Goal: Task Accomplishment & Management: Complete application form

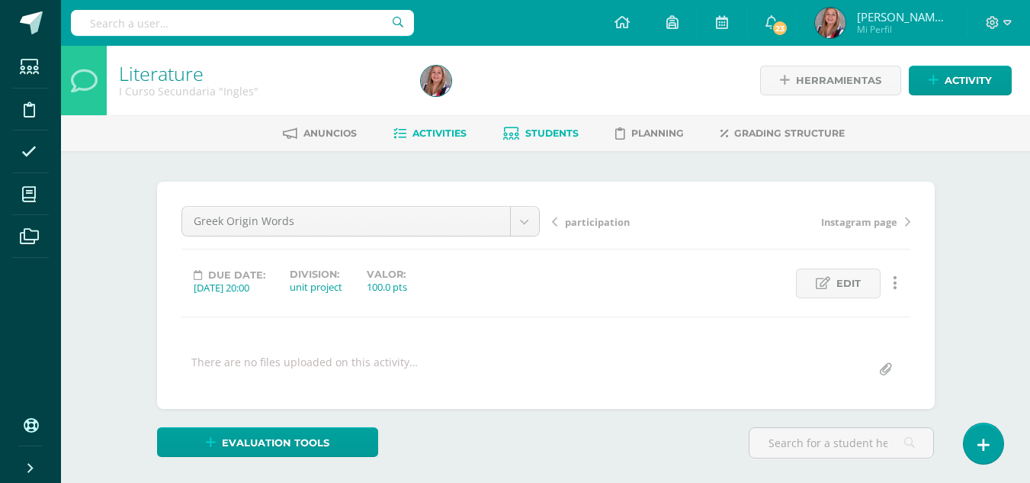
click at [537, 132] on span "Students" at bounding box center [551, 132] width 53 height 11
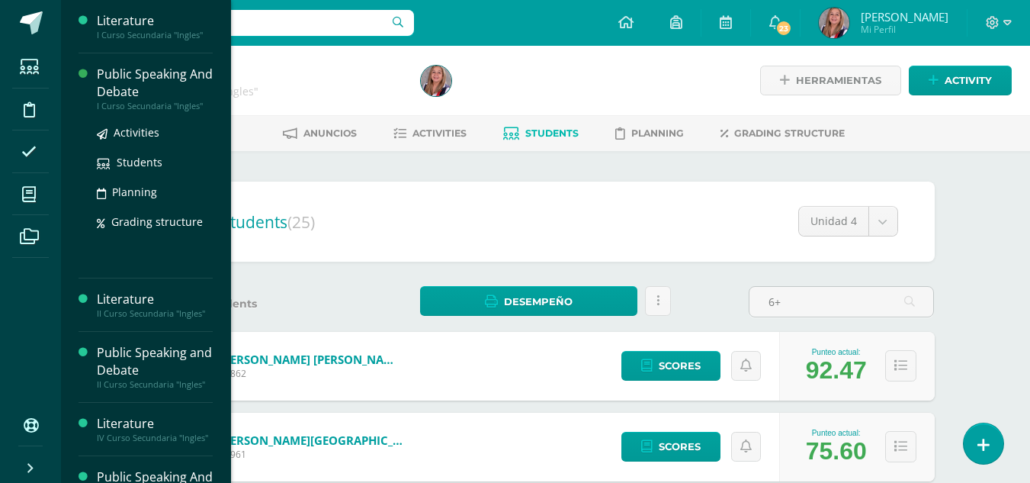
type input "6+"
click at [165, 85] on div "Public Speaking And Debate" at bounding box center [155, 83] width 116 height 35
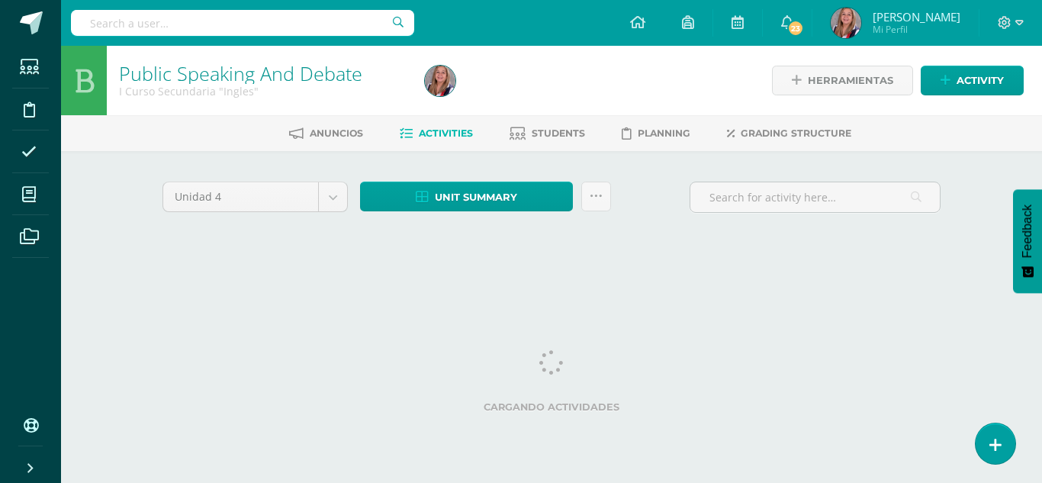
click at [732, 162] on div "Unidad 4 Unidad 1 Unidad 2 Unidad 3 Unidad 4 Unit summary Download as HTML Down…" at bounding box center [551, 217] width 839 height 133
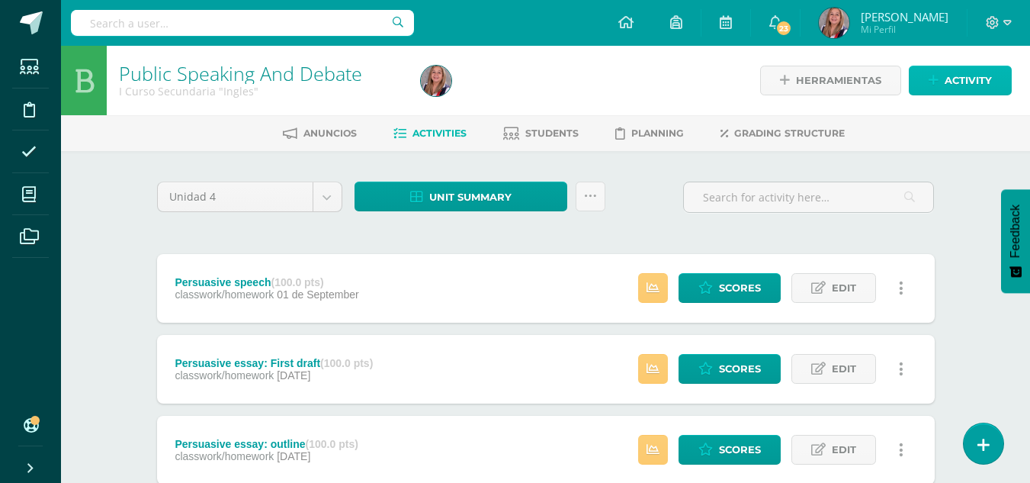
click at [1000, 81] on link "Activity" at bounding box center [960, 81] width 103 height 30
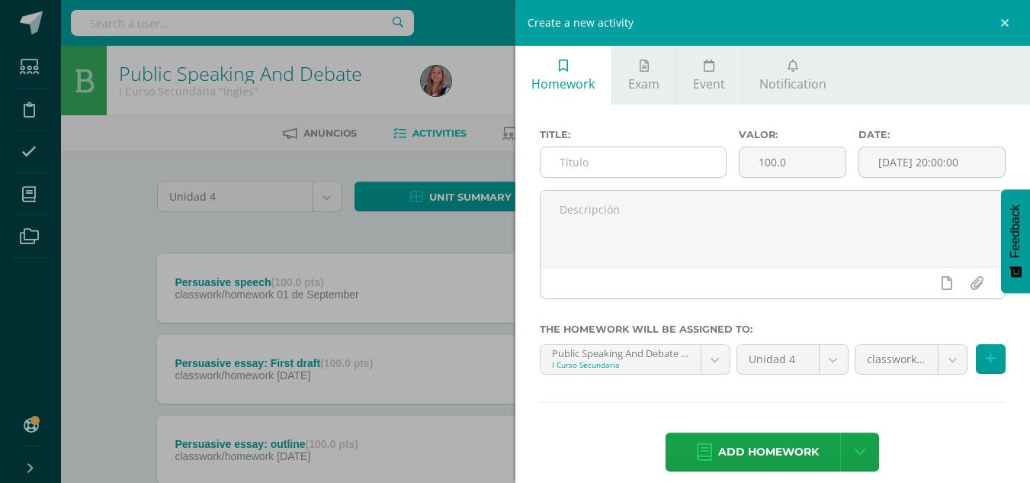
click at [609, 165] on input "text" at bounding box center [633, 162] width 185 height 30
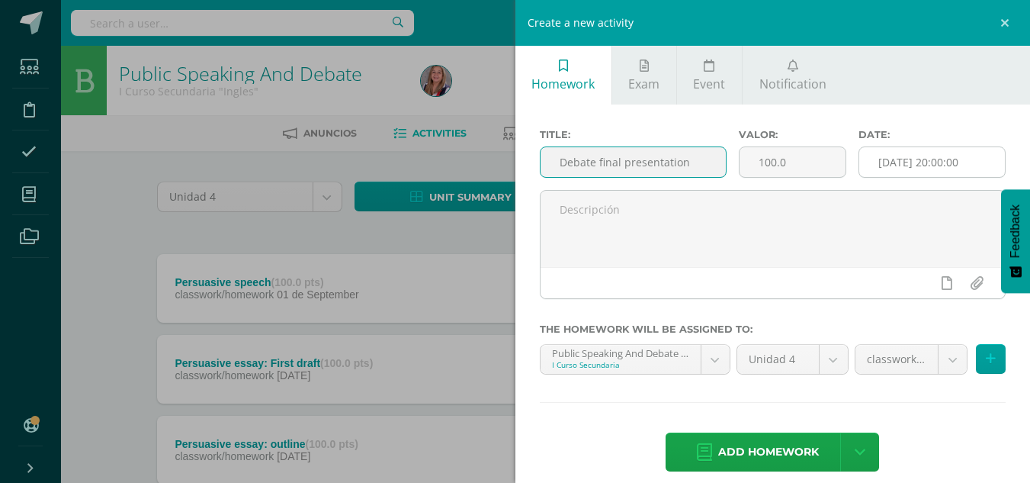
type input "Debate final presentation"
click at [886, 165] on input "[DATE] 20:00:00" at bounding box center [932, 162] width 146 height 30
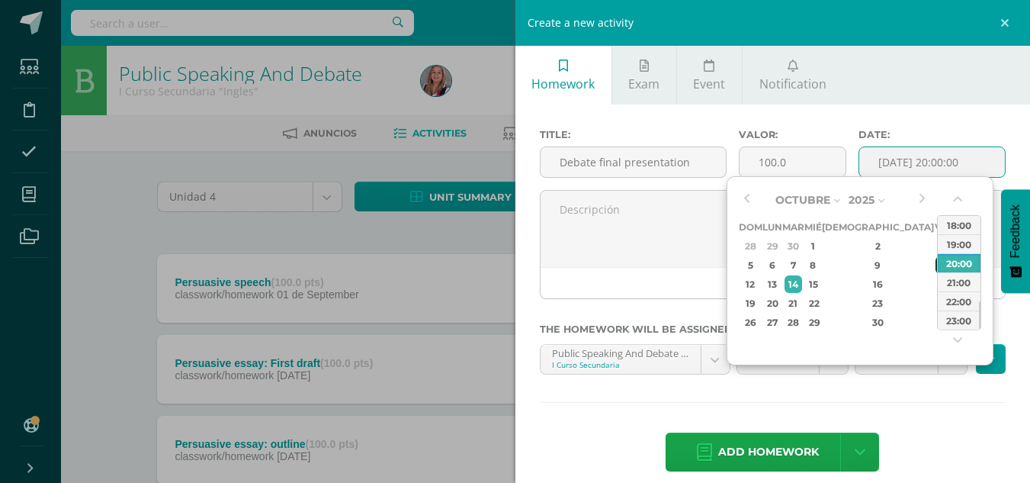
click at [936, 271] on div "10" at bounding box center [943, 265] width 14 height 18
type input "2025-10-10 20:00"
click at [921, 424] on div "Title: Debate final presentation Valor: 100.0 Date: 2025-10-10 20:00 The homewo…" at bounding box center [774, 301] width 516 height 394
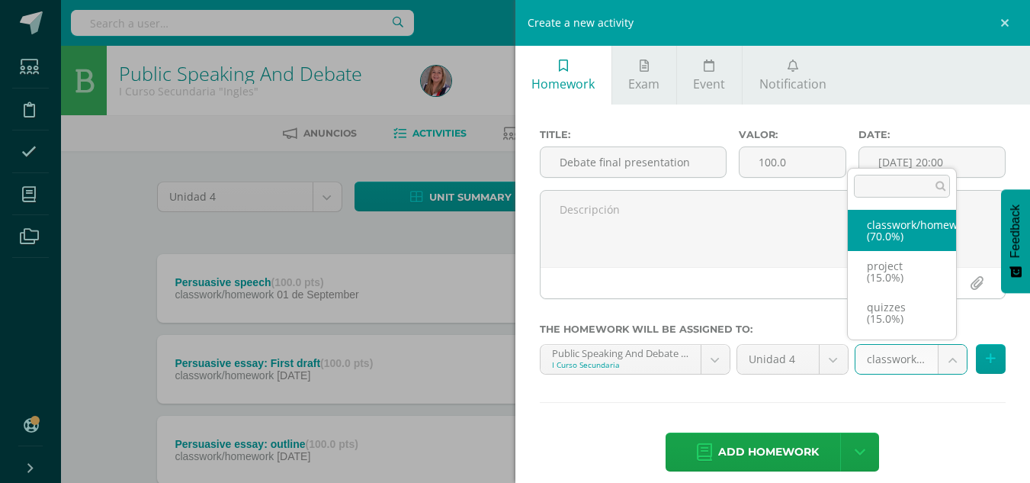
click at [938, 359] on body "Students Discipline Attendance My courses Archivos Soporte Help Reportar un pro…" at bounding box center [515, 373] width 1030 height 747
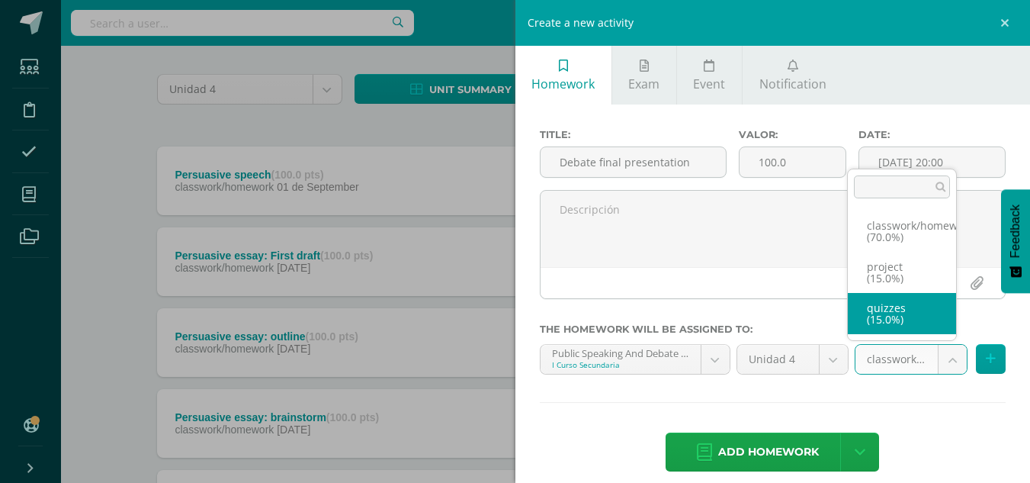
scroll to position [108, 0]
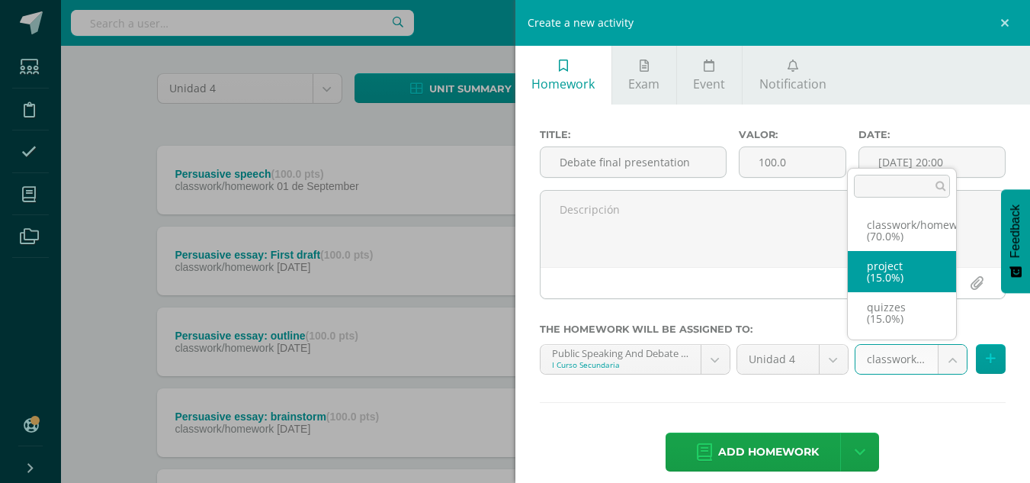
select select "236390"
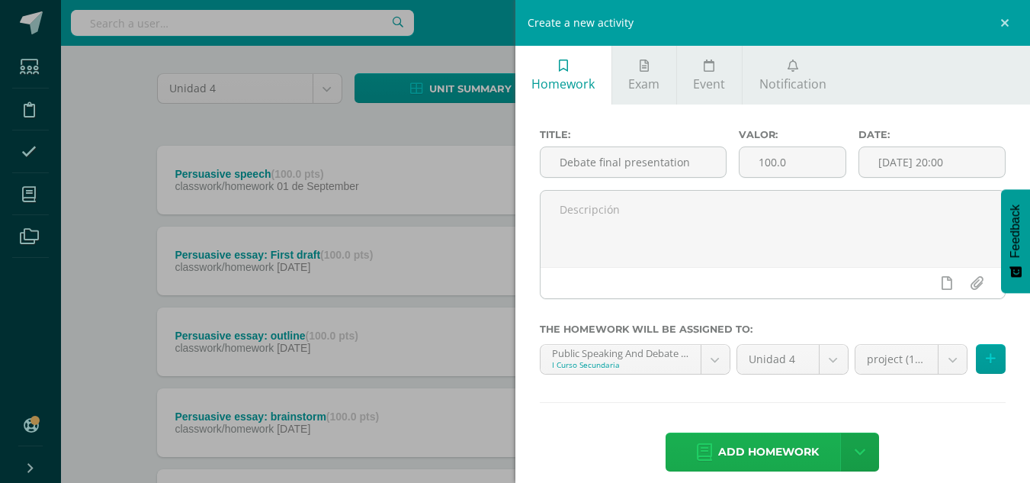
click at [782, 455] on span "Add homework" at bounding box center [768, 451] width 101 height 37
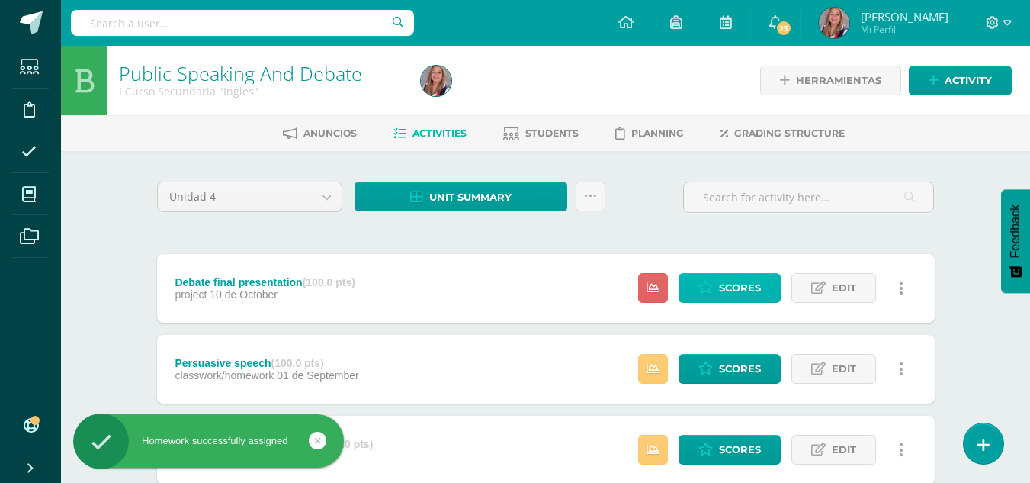
click at [748, 276] on span "Scores" at bounding box center [740, 288] width 42 height 28
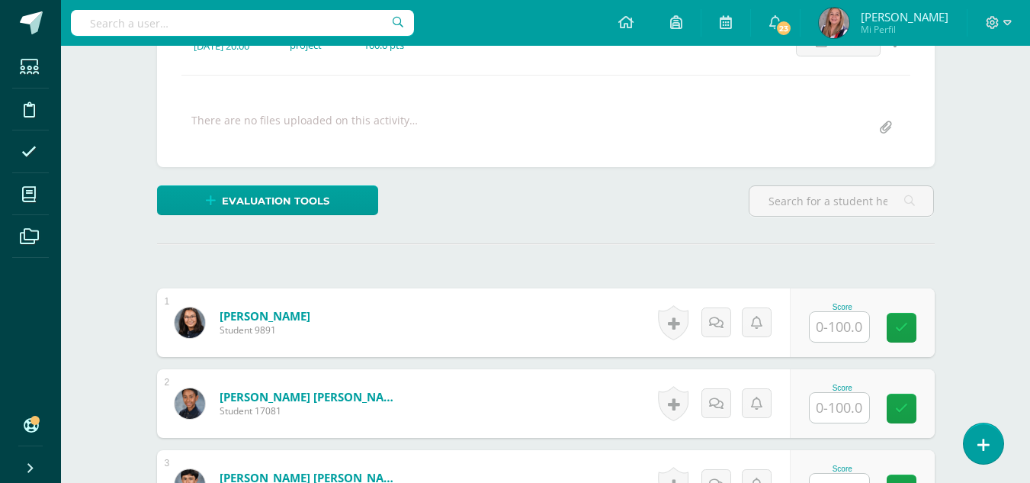
scroll to position [401, 0]
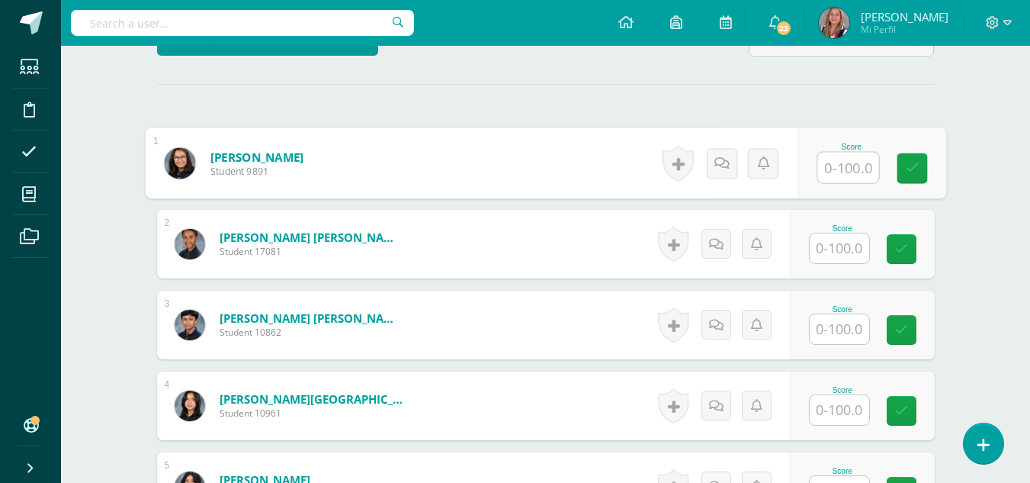
click at [840, 177] on input "text" at bounding box center [848, 168] width 61 height 31
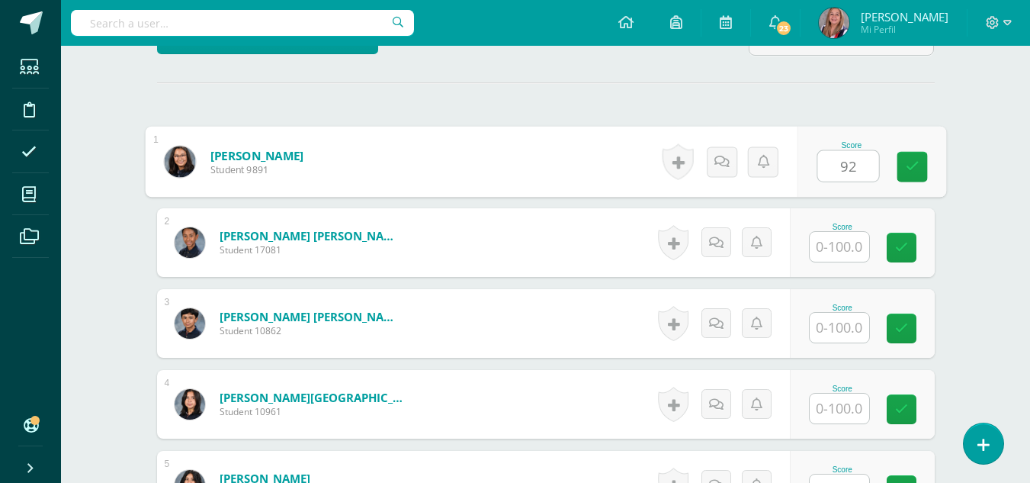
type input "92"
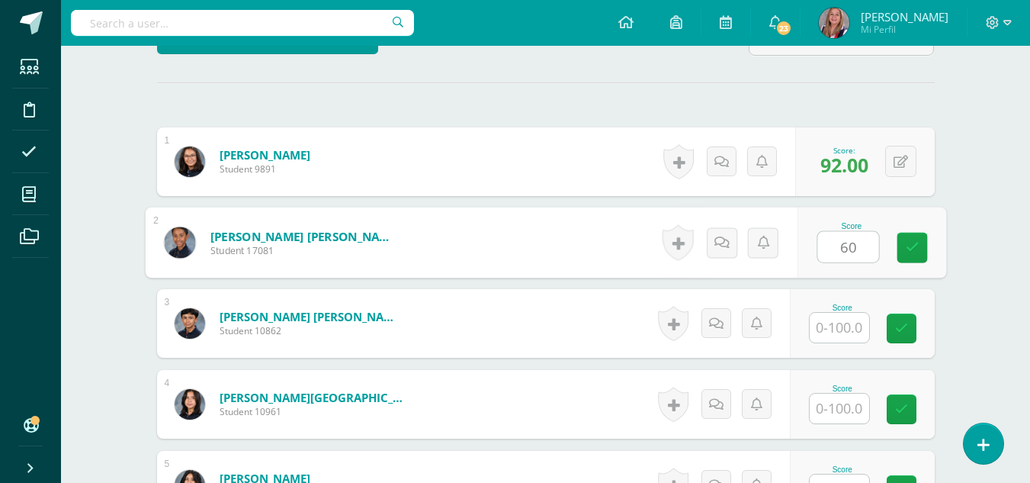
type input "60"
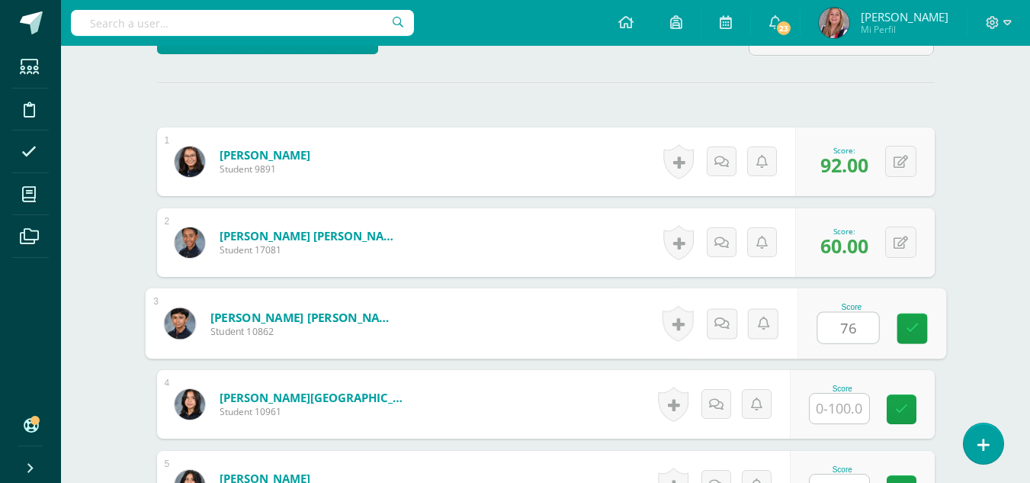
type input "76"
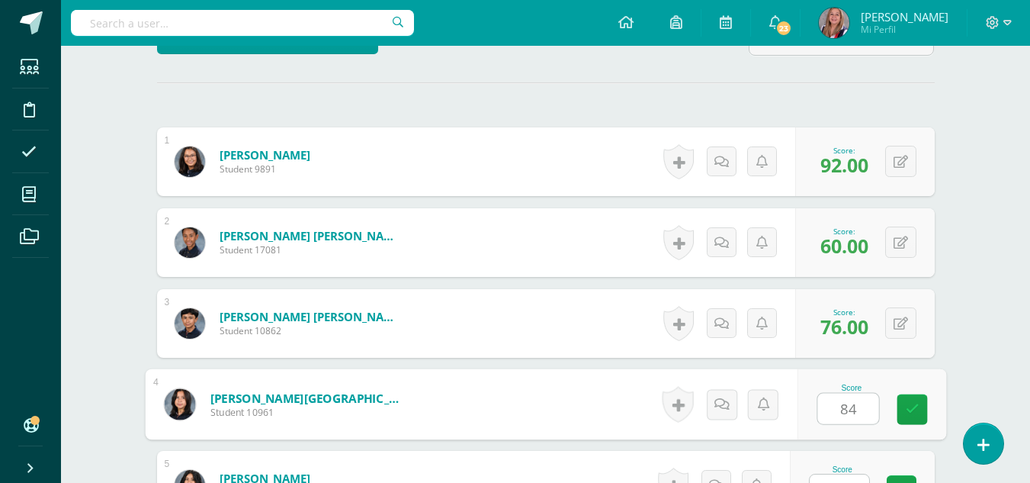
type input "84"
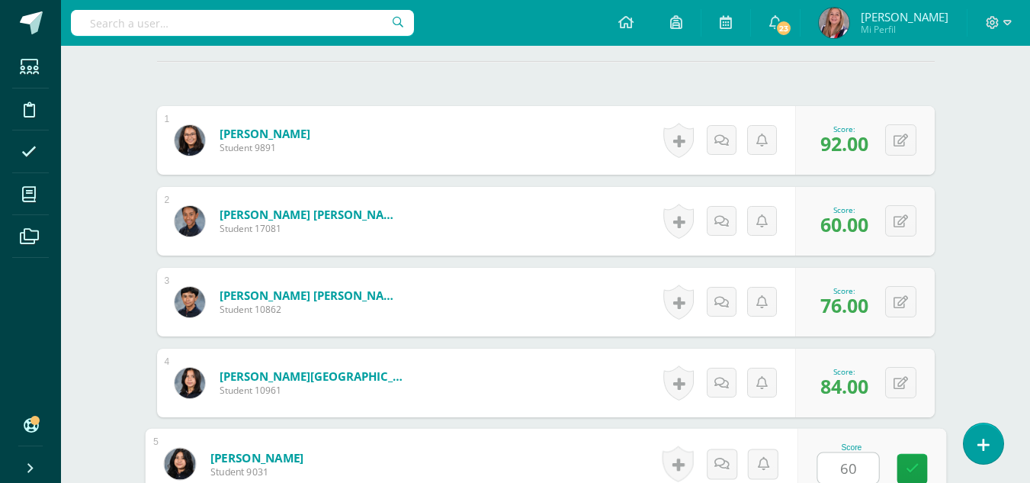
type input "60"
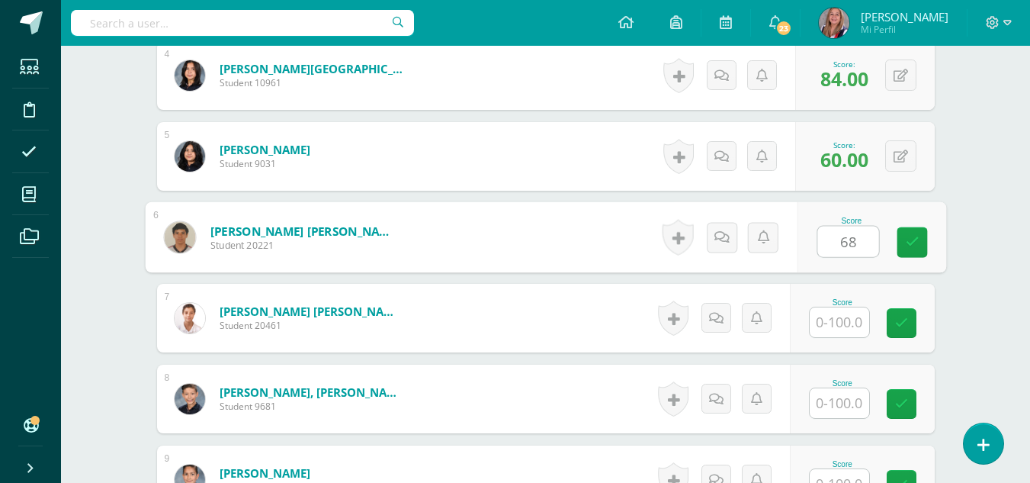
type input "68"
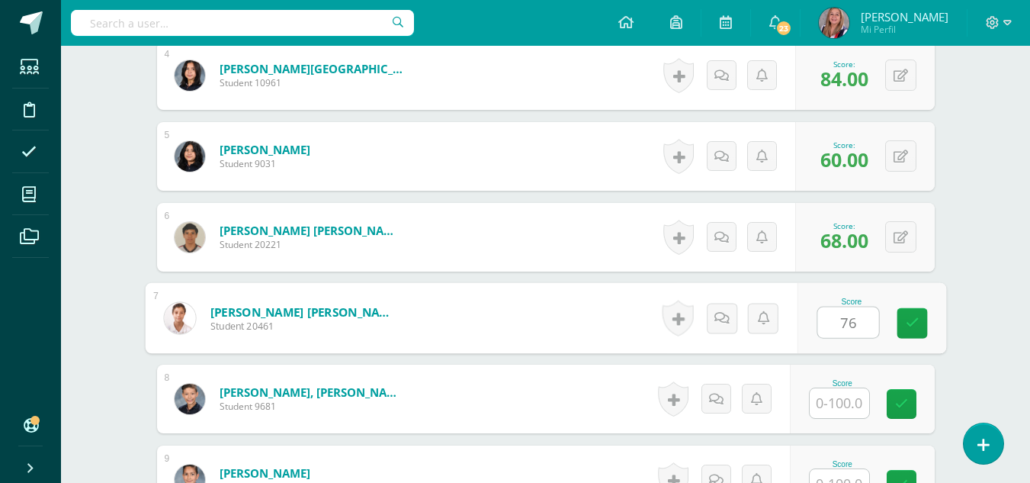
type input "76"
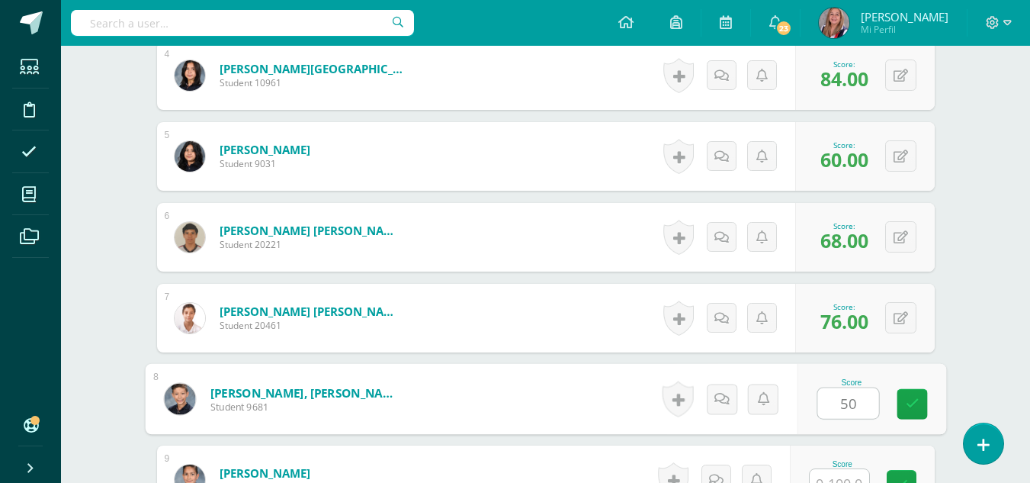
type input "50"
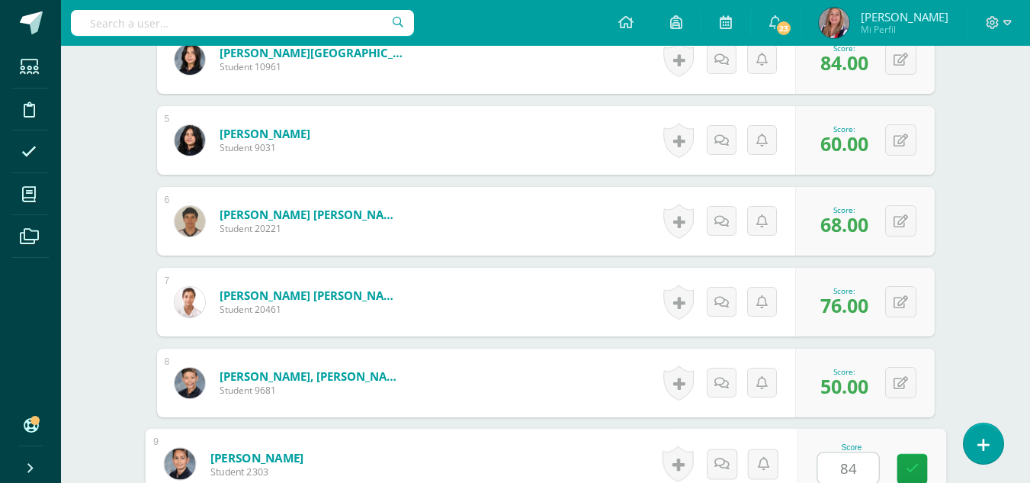
type input "84"
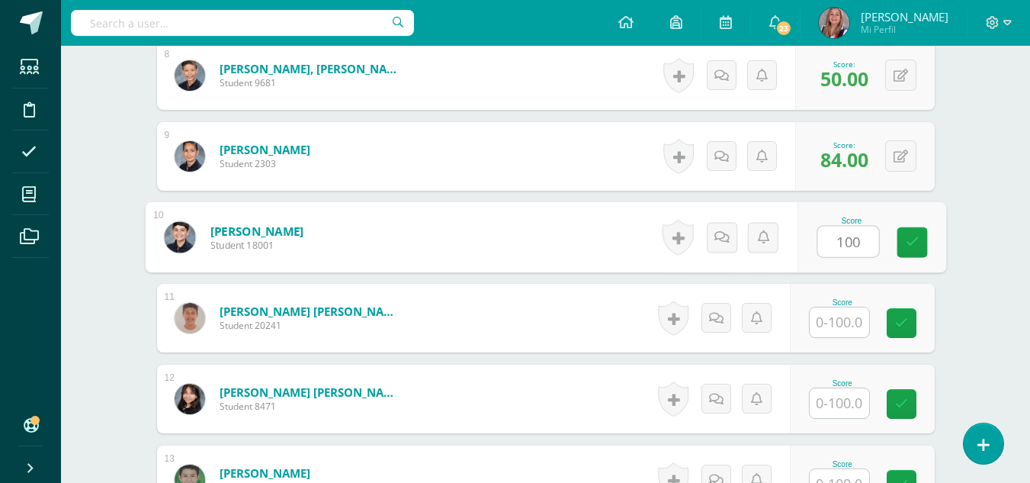
type input "100"
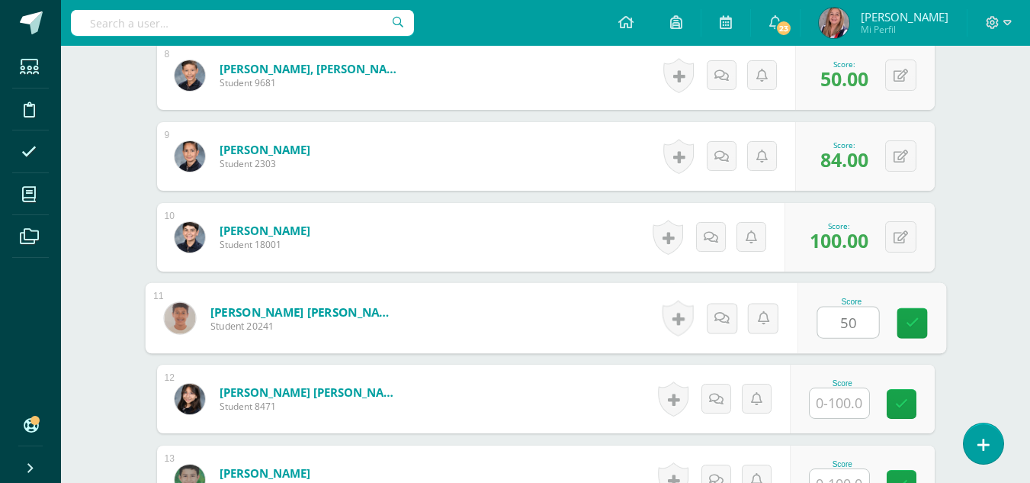
type input "50"
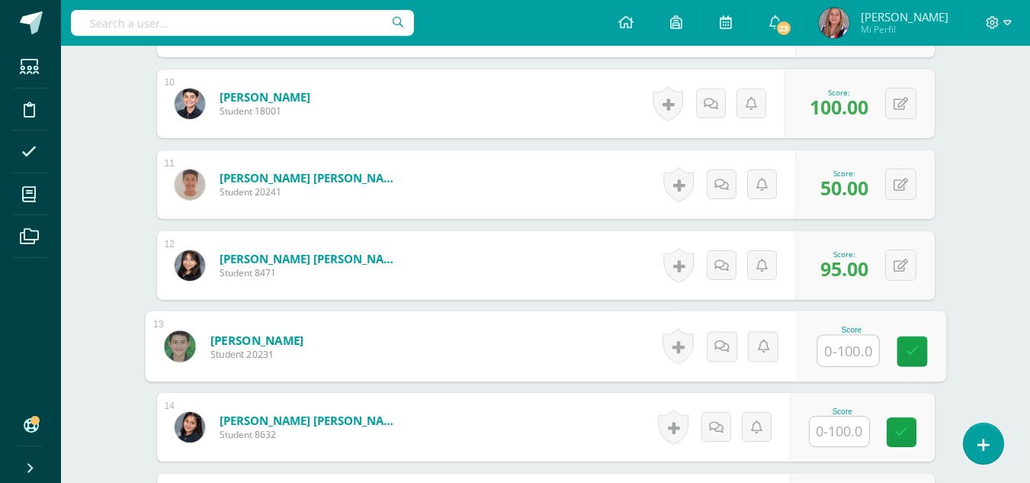
scroll to position [1189, 0]
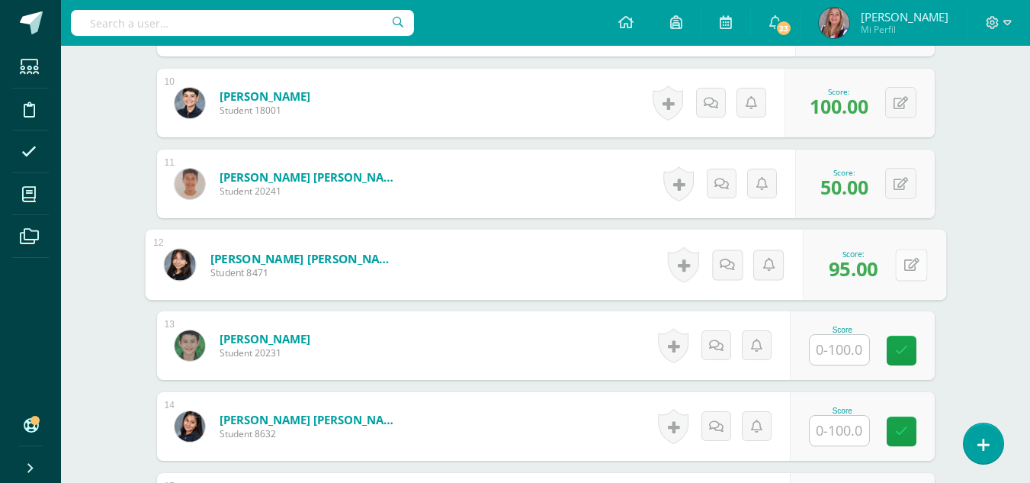
click at [915, 269] on button at bounding box center [911, 265] width 32 height 32
type input "92"
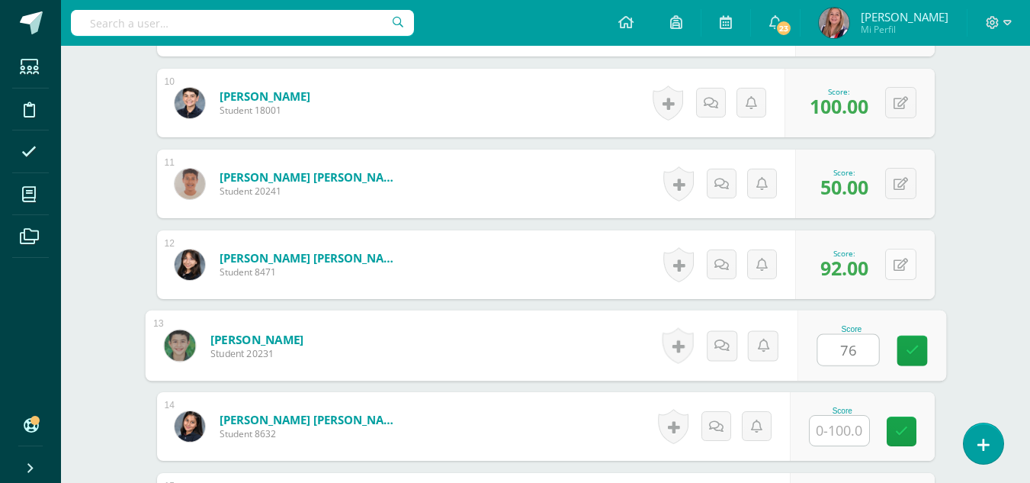
type input "76"
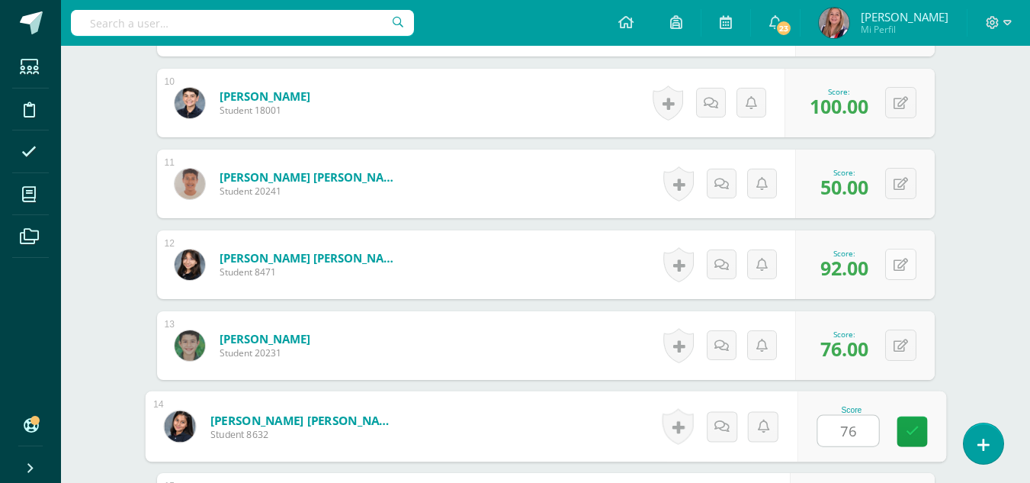
type input "76"
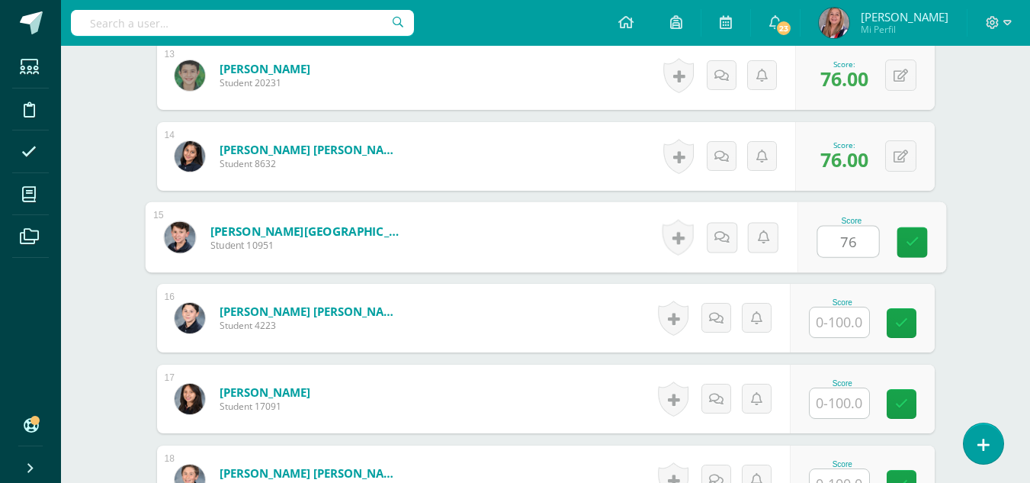
type input "76"
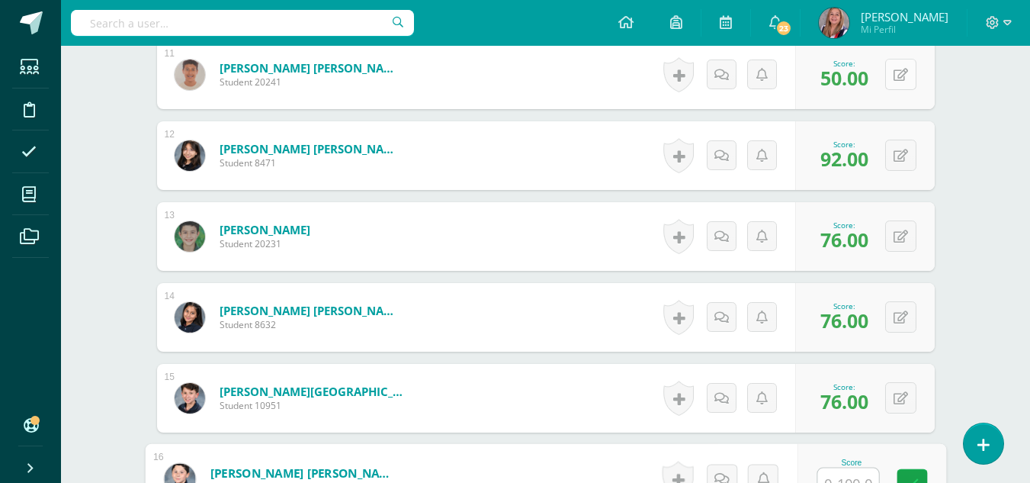
scroll to position [1299, 0]
click at [898, 246] on button at bounding box center [900, 235] width 31 height 31
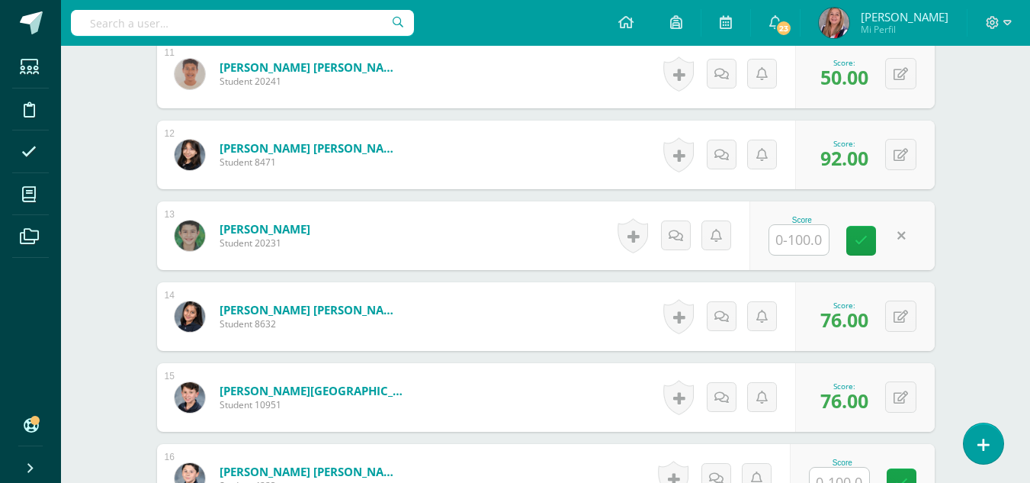
click at [901, 355] on div "1 Calderón Krebs, Mariana Student 9891 Score 92.00 0 Badges 92.00 Save" at bounding box center [546, 235] width 778 height 2009
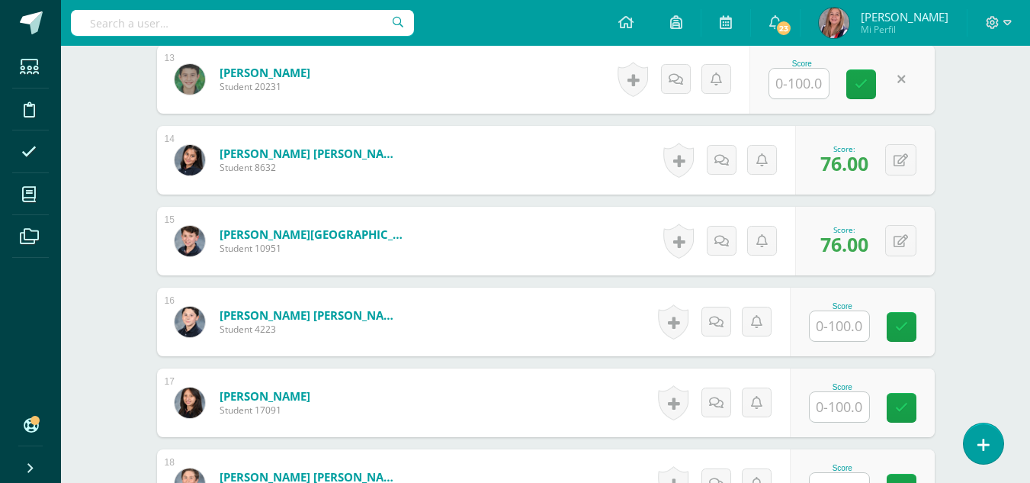
scroll to position [1456, 0]
click at [842, 325] on input "text" at bounding box center [839, 325] width 59 height 30
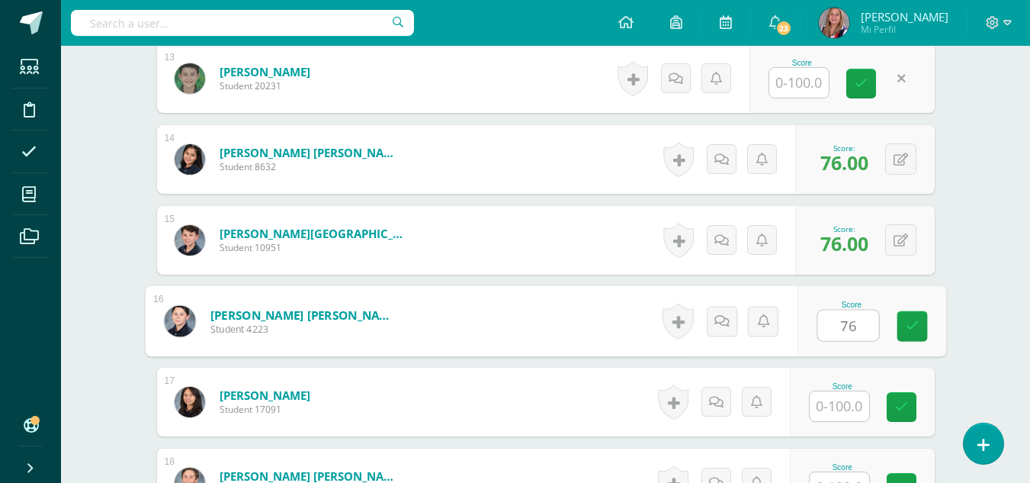
type input "76"
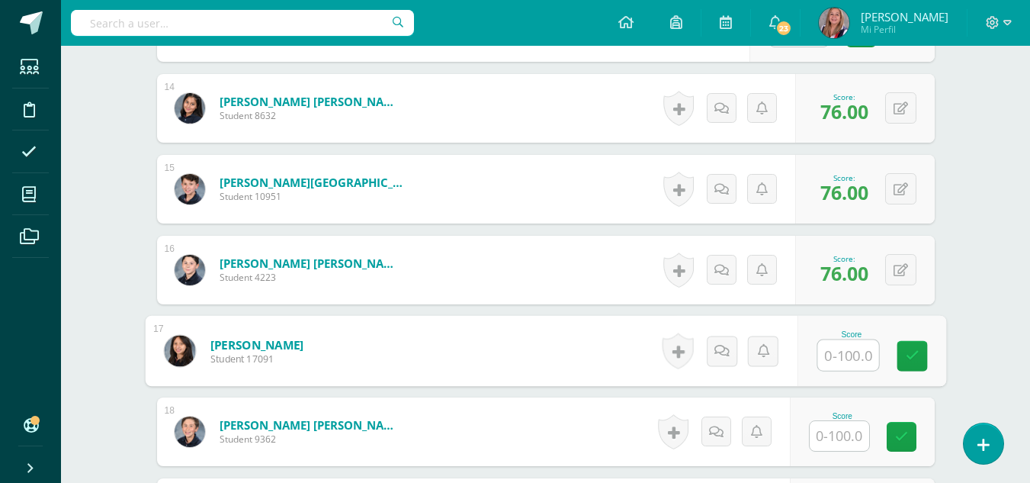
scroll to position [1512, 0]
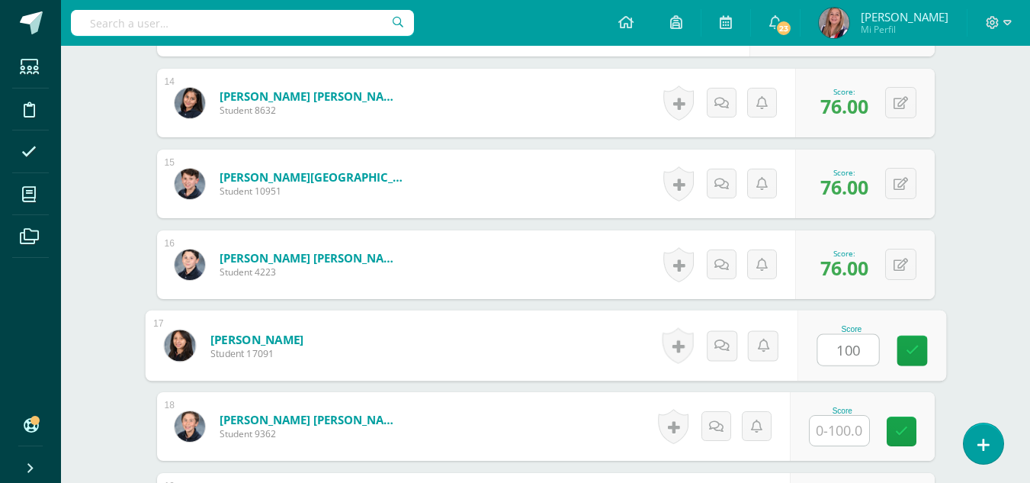
type input "100"
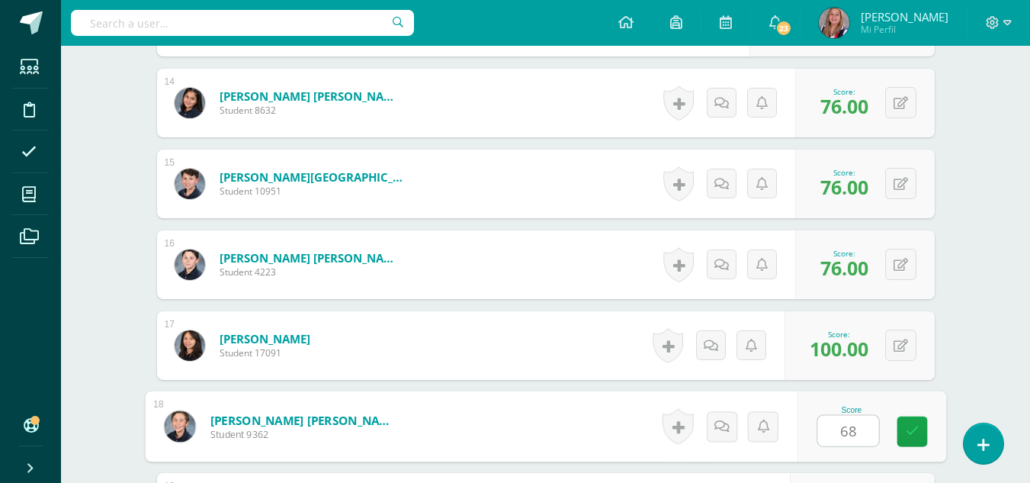
type input "68"
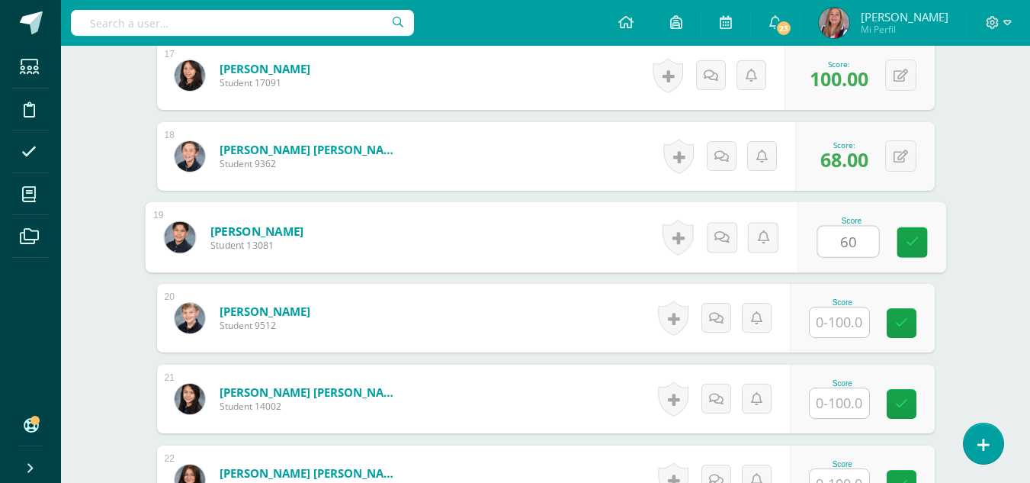
type input "60"
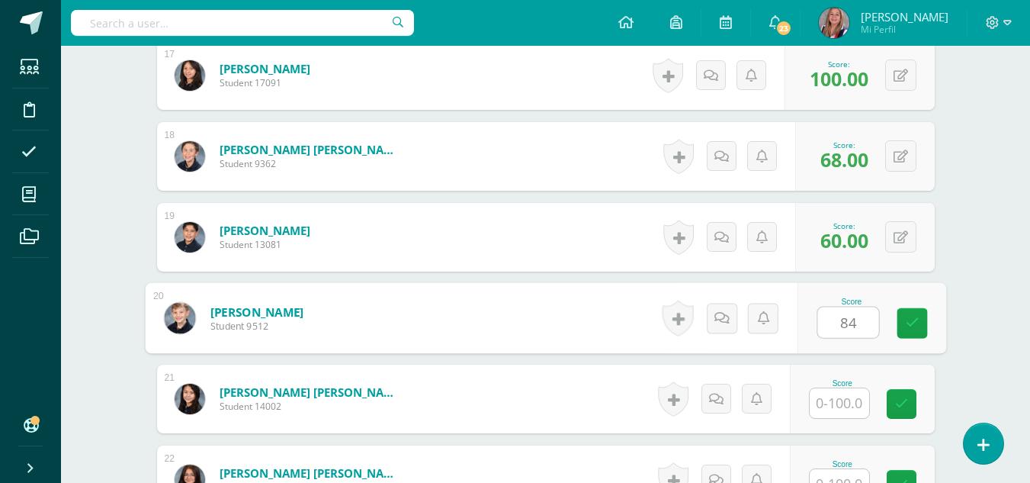
type input "84"
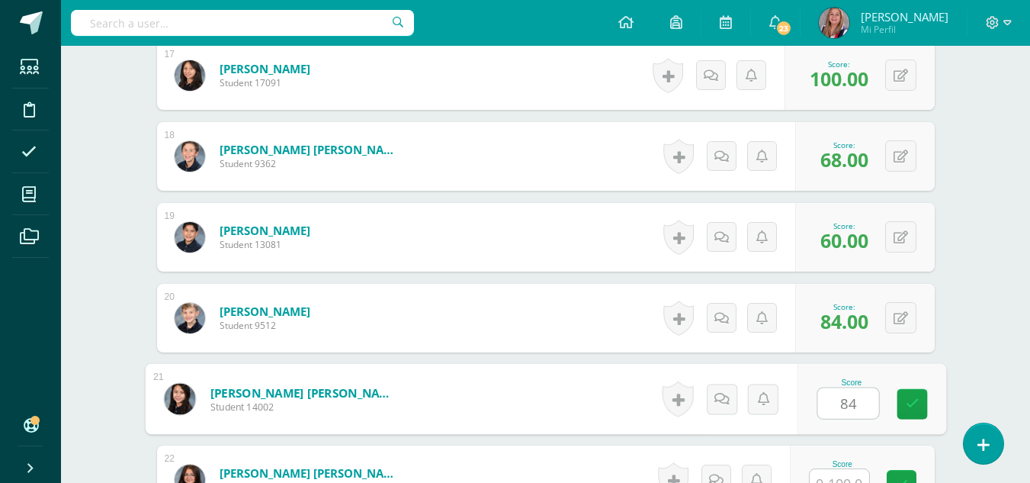
type input "84"
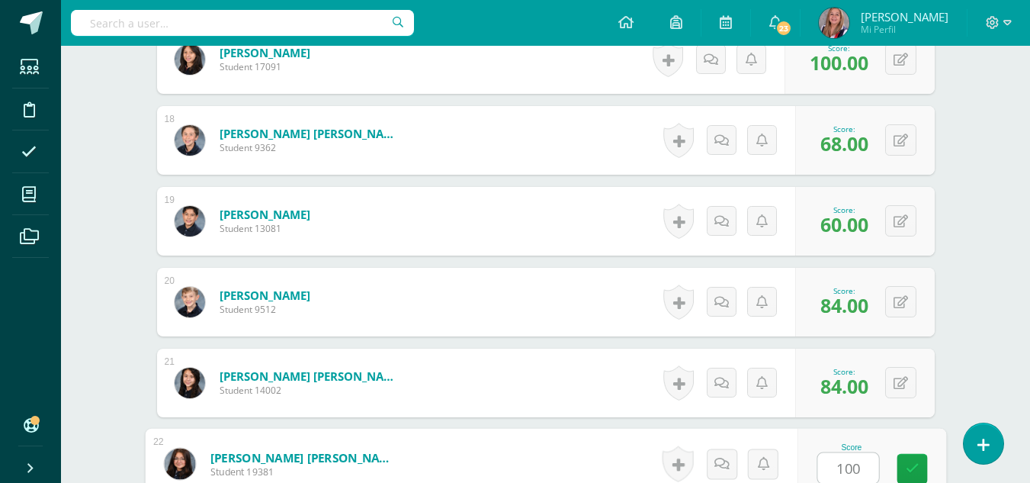
type input "100"
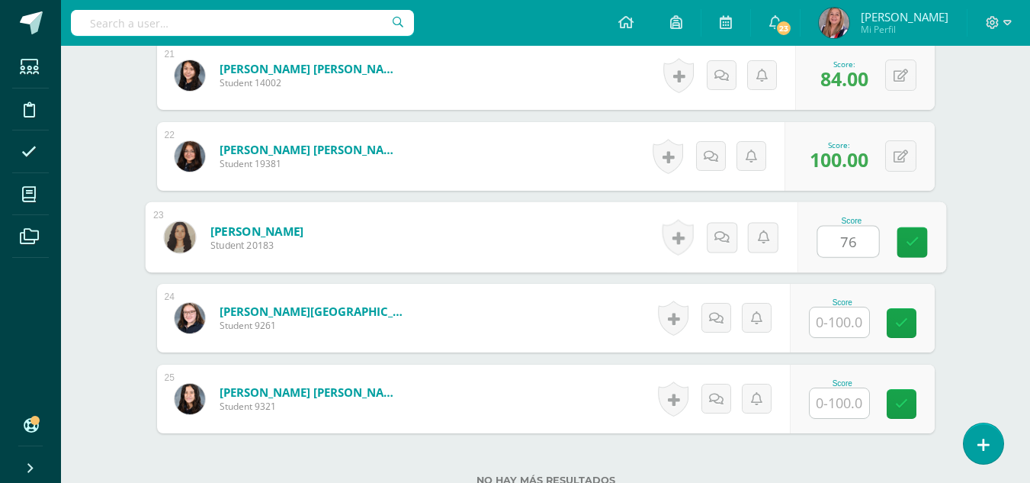
type input "76"
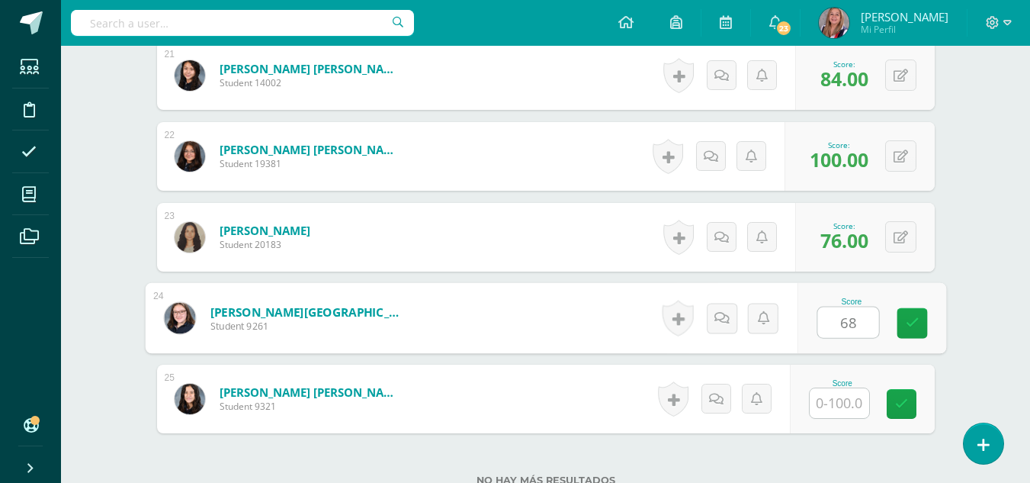
type input "68"
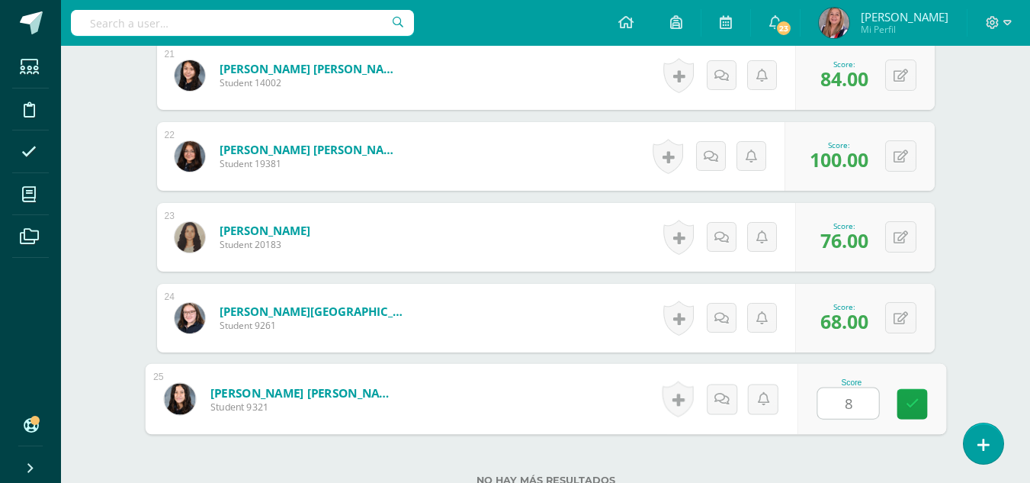
type input "84"
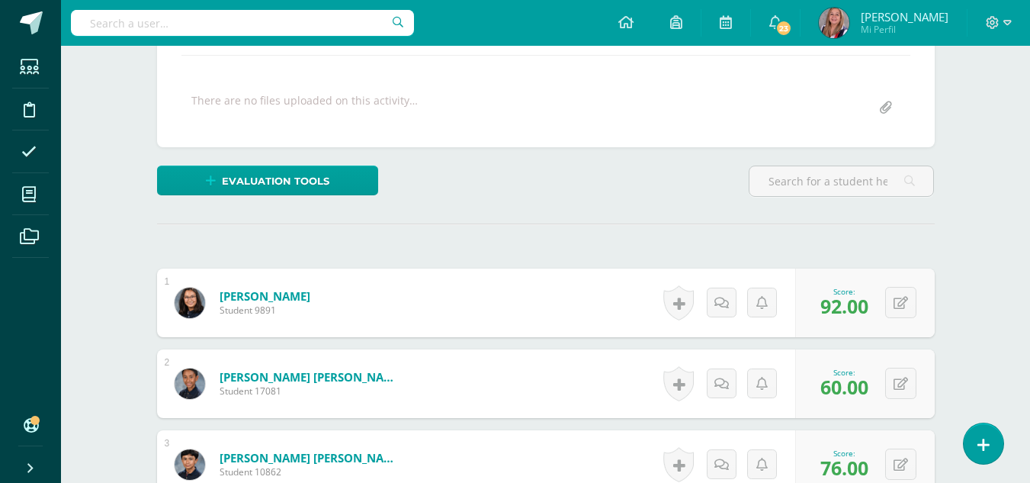
scroll to position [0, 0]
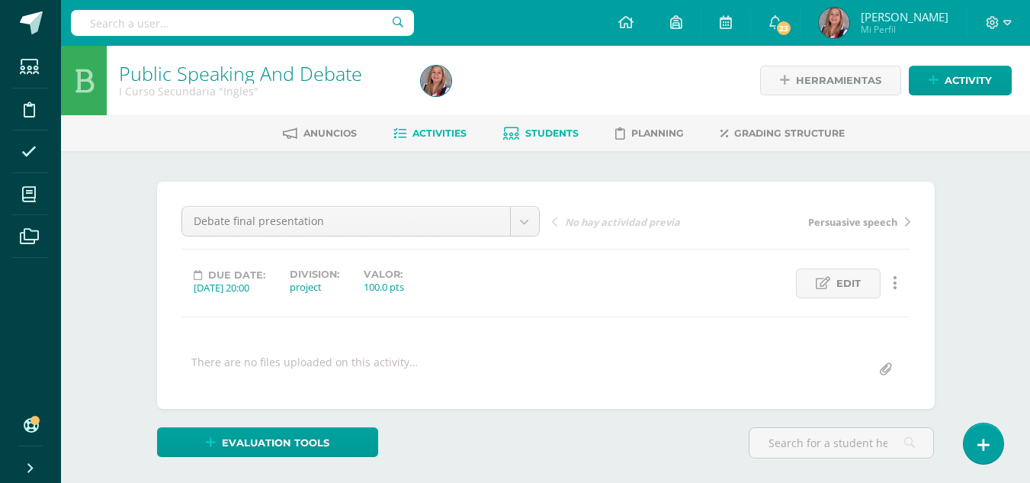
click at [551, 138] on span "Students" at bounding box center [551, 132] width 53 height 11
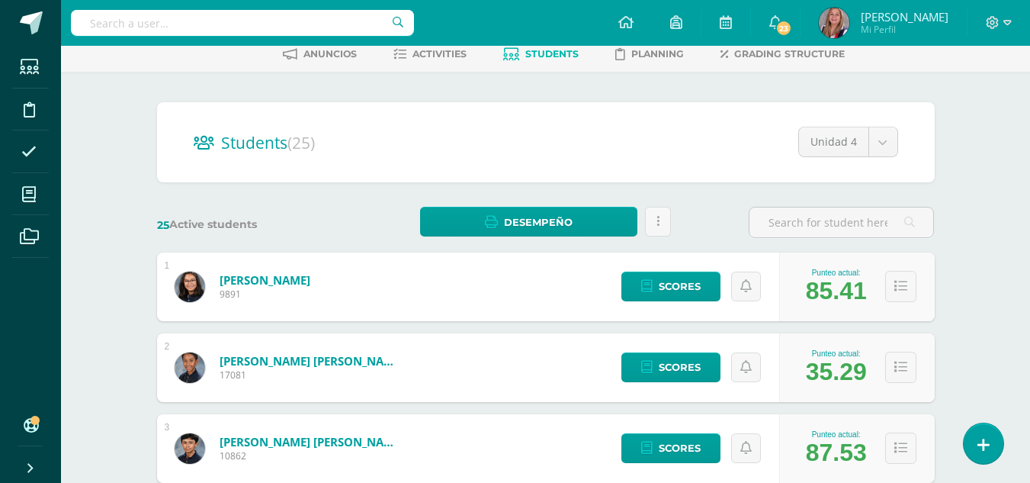
scroll to position [175, 0]
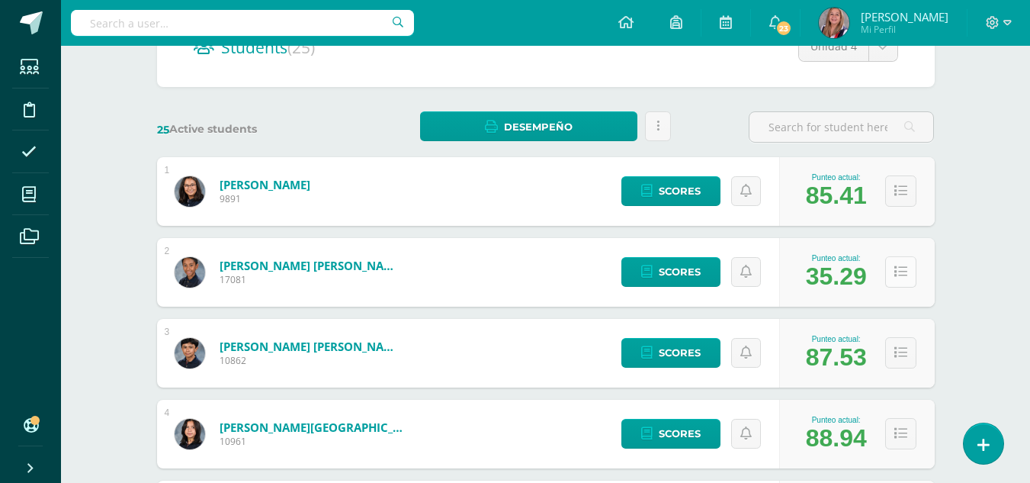
click at [906, 268] on icon at bounding box center [901, 271] width 13 height 13
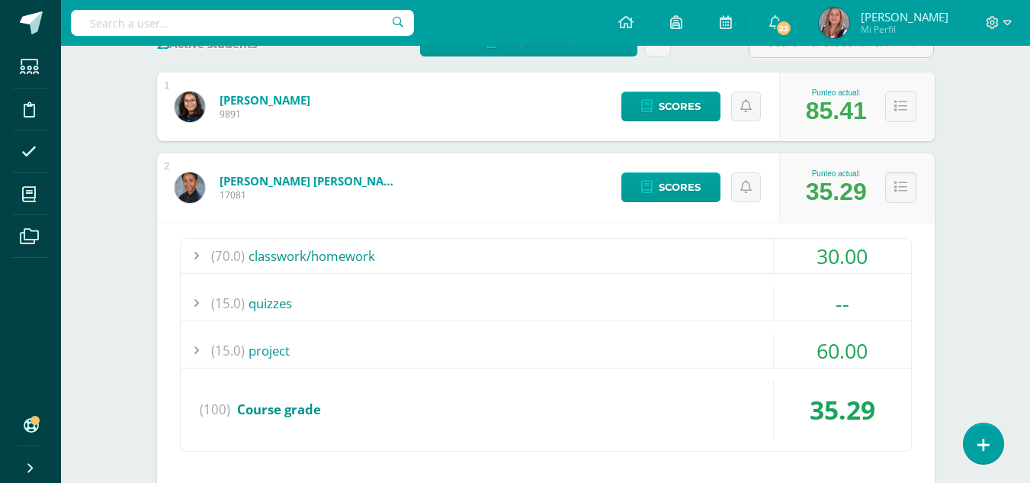
scroll to position [261, 0]
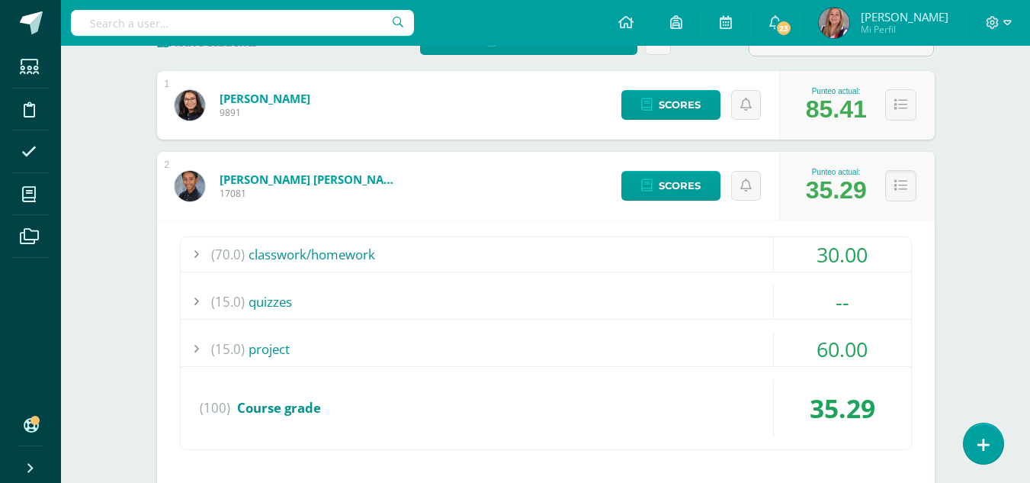
click at [835, 255] on div "30.00" at bounding box center [842, 254] width 137 height 34
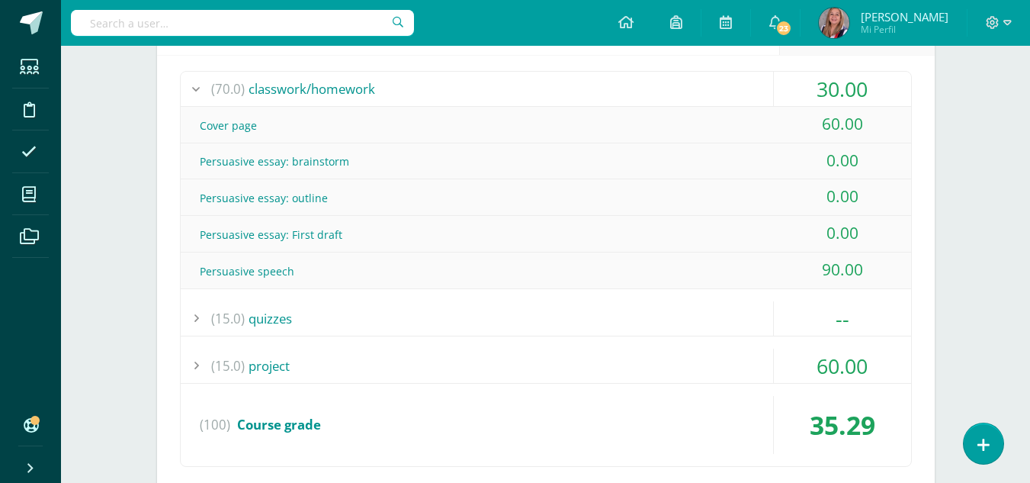
scroll to position [427, 0]
